Goal: Task Accomplishment & Management: Complete application form

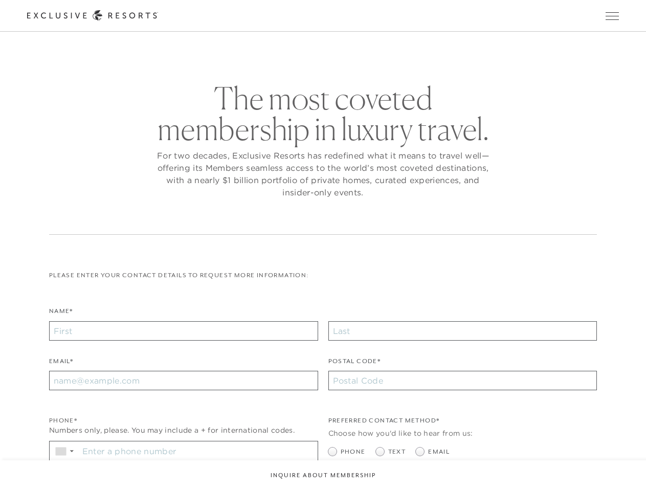
checkbox input "false"
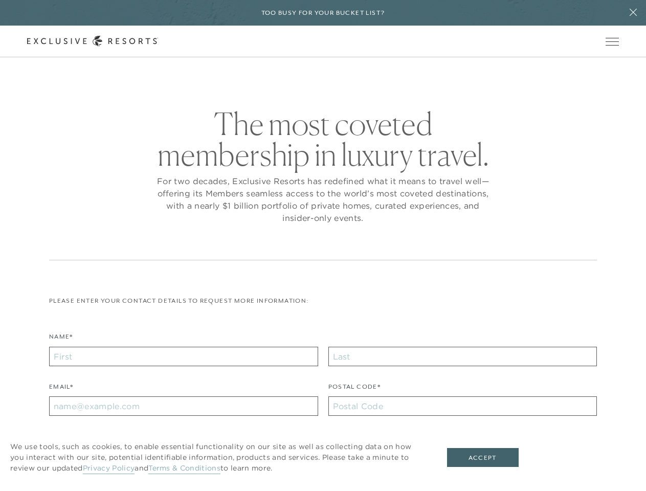
click at [323, 246] on div "The most coveted membership in luxury travel. For two decades, Exclusive Resort…" at bounding box center [323, 184] width 548 height 152
click at [323, 13] on h6 "Too busy for your bucket list?" at bounding box center [323, 13] width 124 height 10
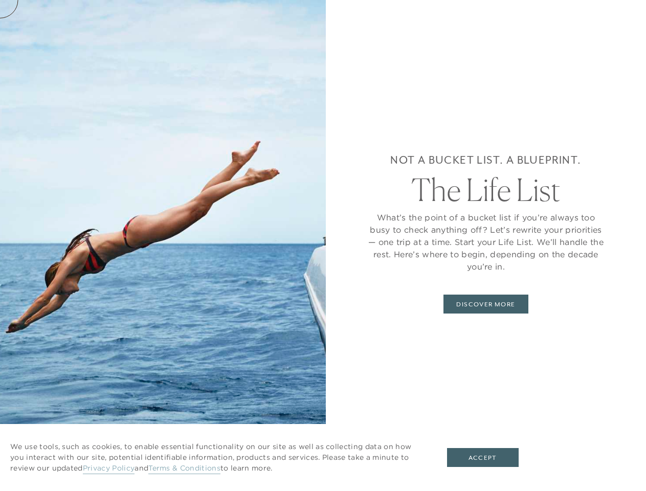
click at [633, 13] on icon at bounding box center [633, 12] width 7 height 7
click at [616, 41] on div "Not a bucket list. A blueprint. The Life List What’s the point of a bucket list…" at bounding box center [486, 245] width 320 height 491
click at [616, 73] on div "Not a bucket list. A blueprint. The Life List What’s the point of a bucket list…" at bounding box center [486, 245] width 320 height 491
click at [490, 458] on button "Accept" at bounding box center [483, 457] width 72 height 19
